Goal: Information Seeking & Learning: Learn about a topic

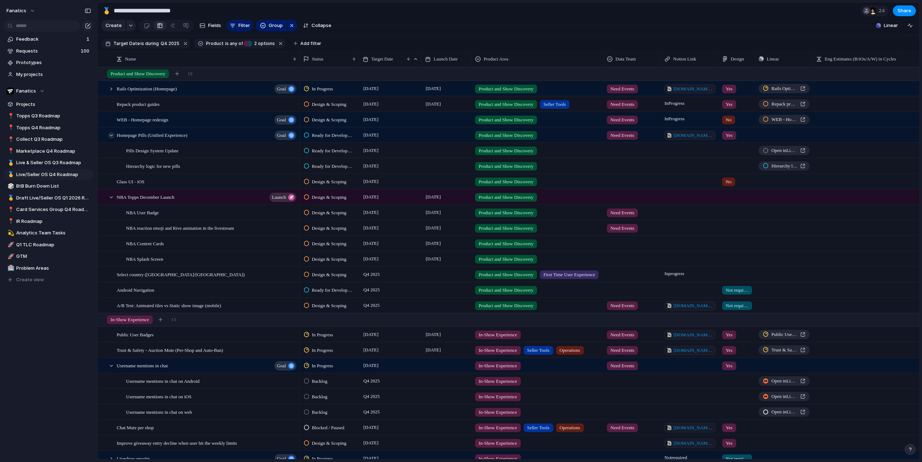
click at [112, 136] on div at bounding box center [111, 135] width 6 height 6
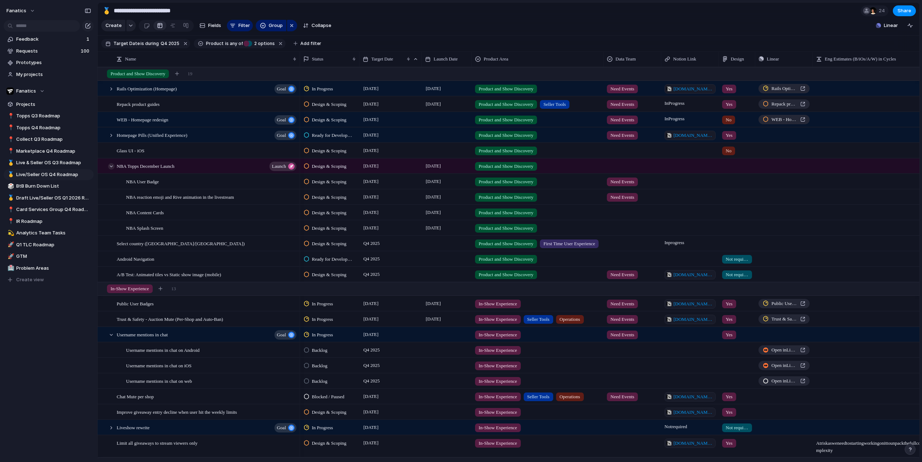
click at [110, 165] on div at bounding box center [111, 166] width 6 height 6
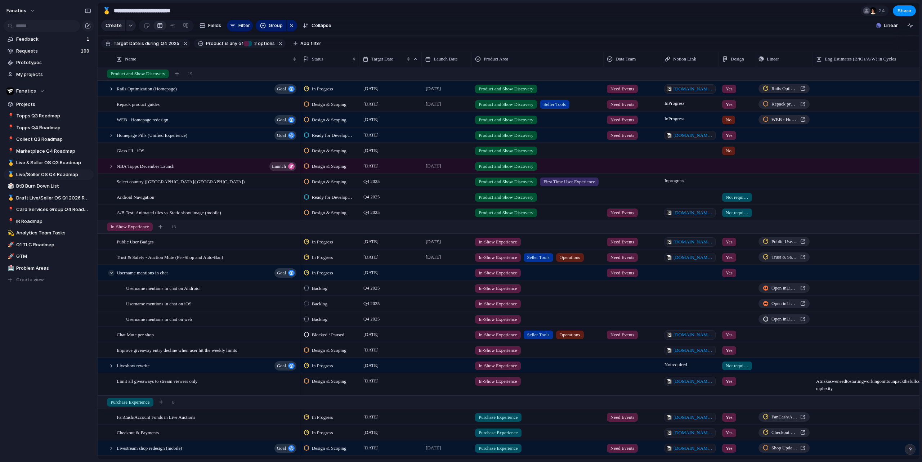
click at [114, 272] on div at bounding box center [111, 273] width 6 height 6
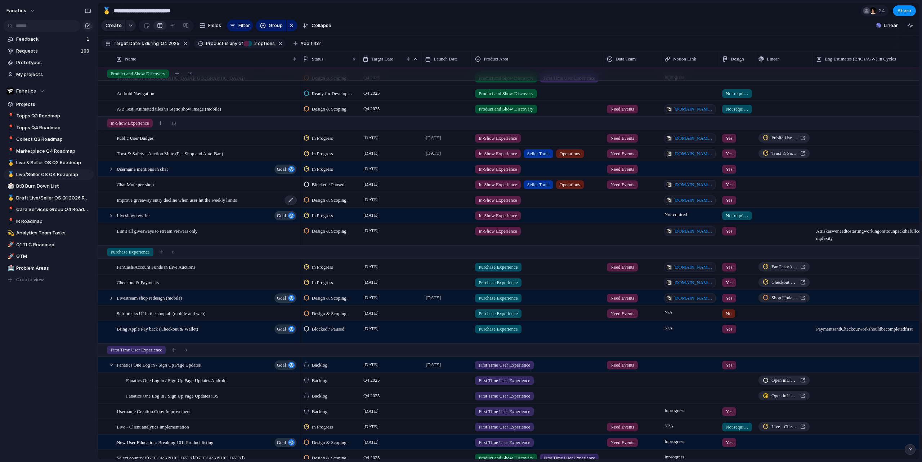
scroll to position [94, 0]
